Goal: Transaction & Acquisition: Purchase product/service

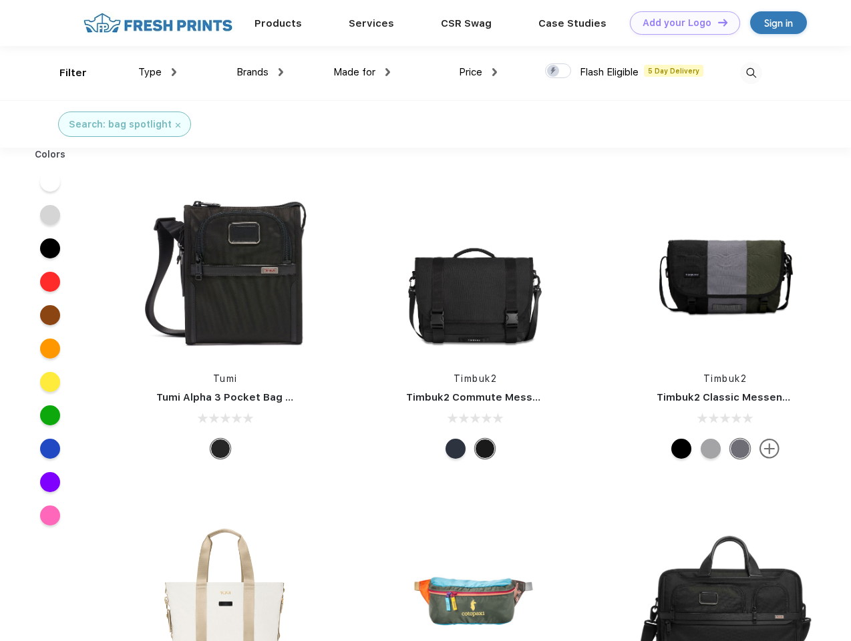
click at [680, 23] on link "Add your Logo Design Tool" at bounding box center [685, 22] width 110 height 23
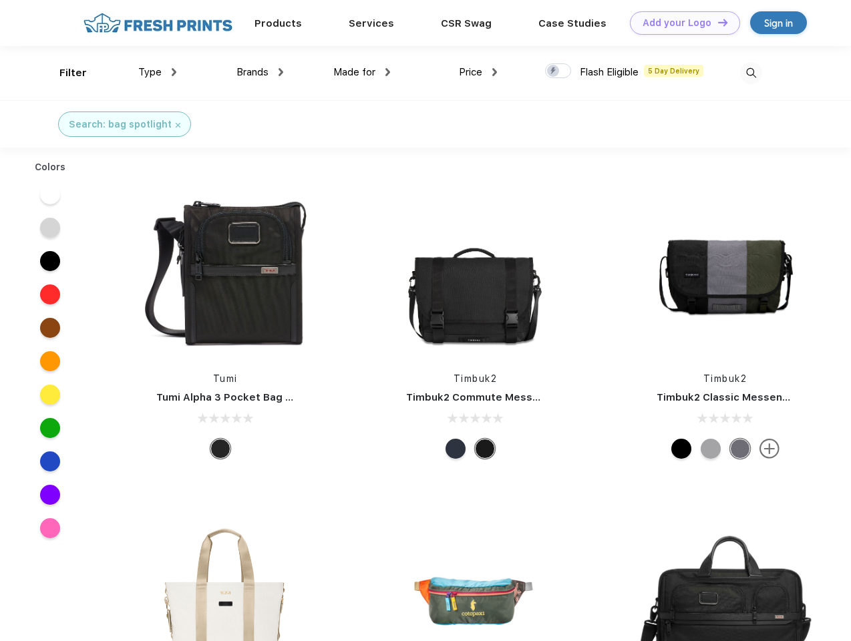
click at [0, 0] on div "Design Tool" at bounding box center [0, 0] width 0 height 0
click at [717, 22] on link "Add your Logo Design Tool" at bounding box center [685, 22] width 110 height 23
click at [64, 73] on div "Filter" at bounding box center [72, 72] width 27 height 15
click at [158, 72] on span "Type" at bounding box center [149, 72] width 23 height 12
click at [260, 72] on span "Brands" at bounding box center [253, 72] width 32 height 12
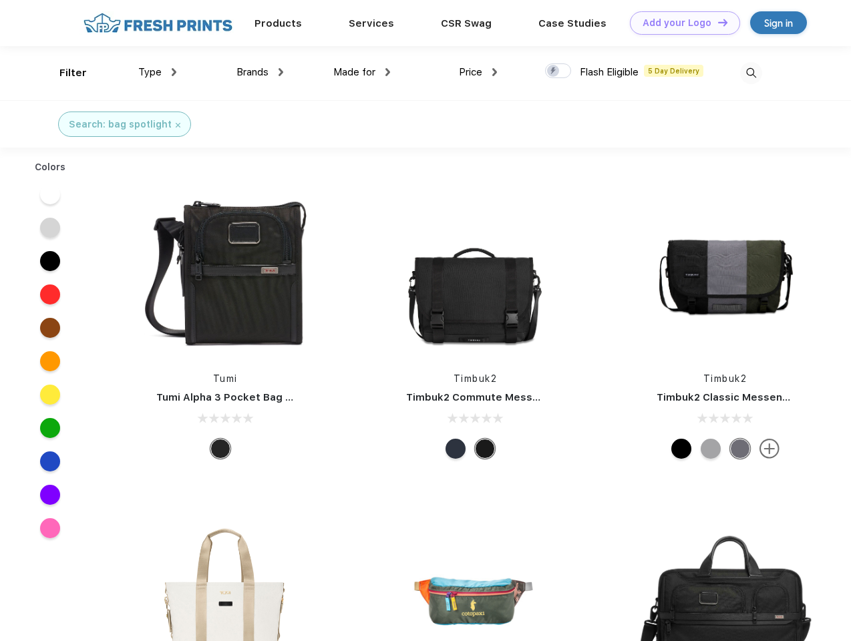
click at [362, 72] on span "Made for" at bounding box center [354, 72] width 42 height 12
click at [478, 72] on span "Price" at bounding box center [470, 72] width 23 height 12
click at [559, 71] on div at bounding box center [558, 70] width 26 height 15
click at [554, 71] on input "checkbox" at bounding box center [549, 67] width 9 height 9
click at [751, 73] on img at bounding box center [751, 73] width 22 height 22
